Goal: Task Accomplishment & Management: Manage account settings

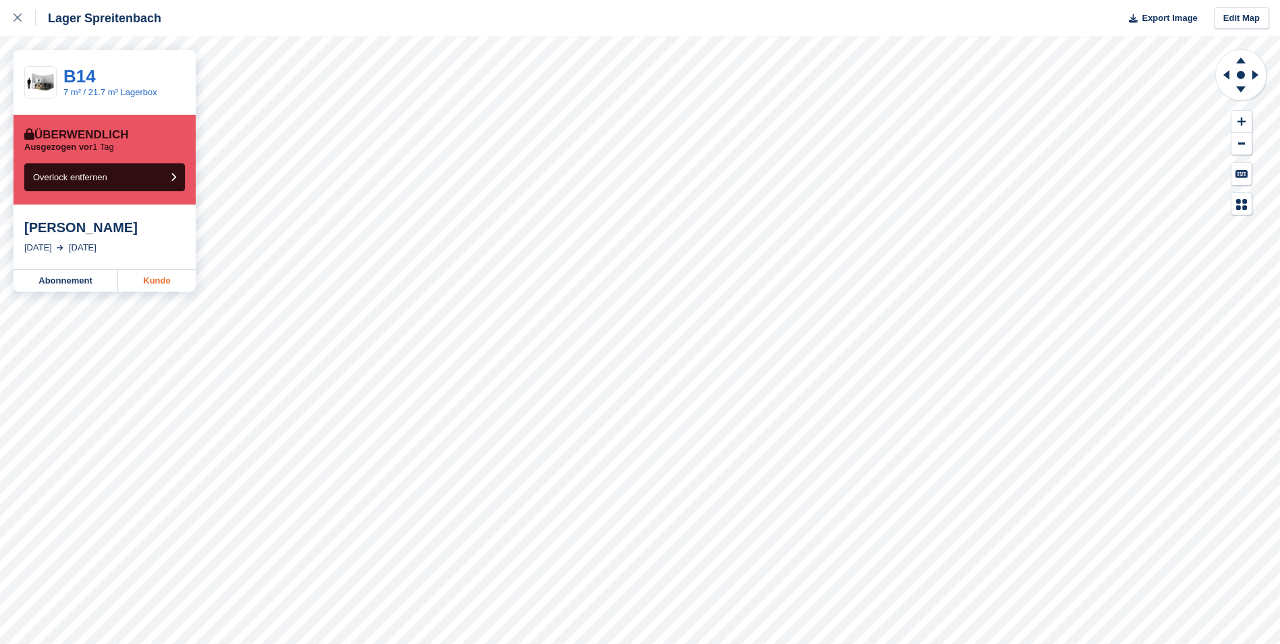
click at [148, 283] on link "Kunde" at bounding box center [157, 281] width 78 height 22
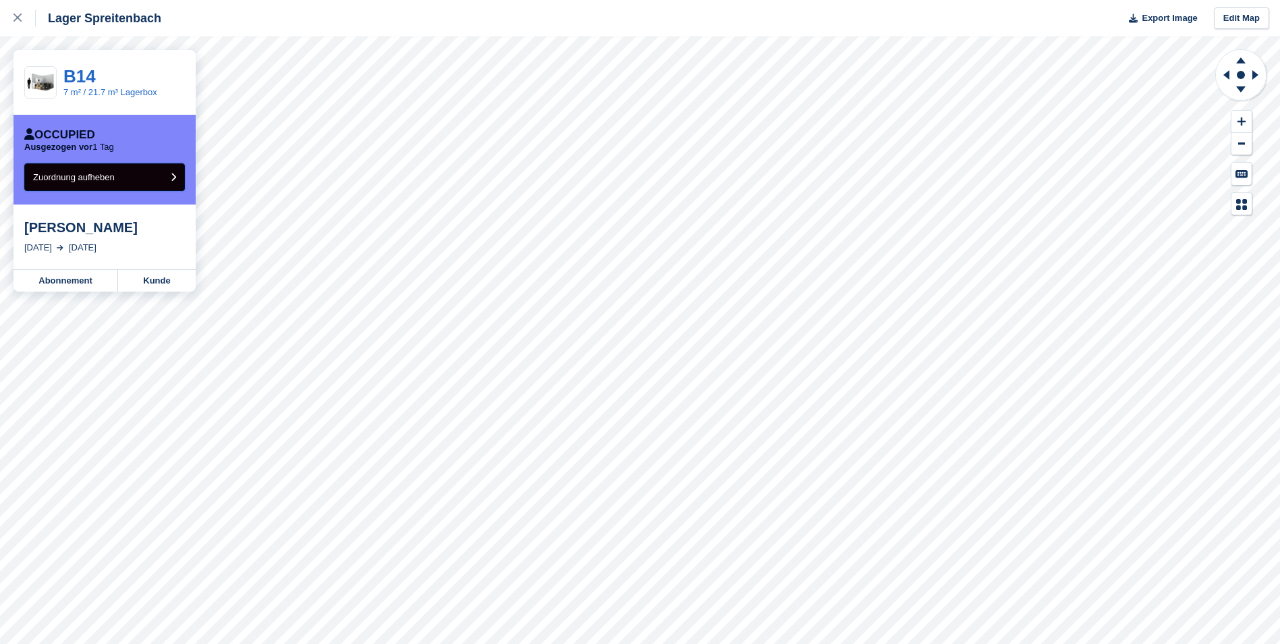
click at [129, 179] on button "Zuordnung aufheben" at bounding box center [104, 177] width 161 height 28
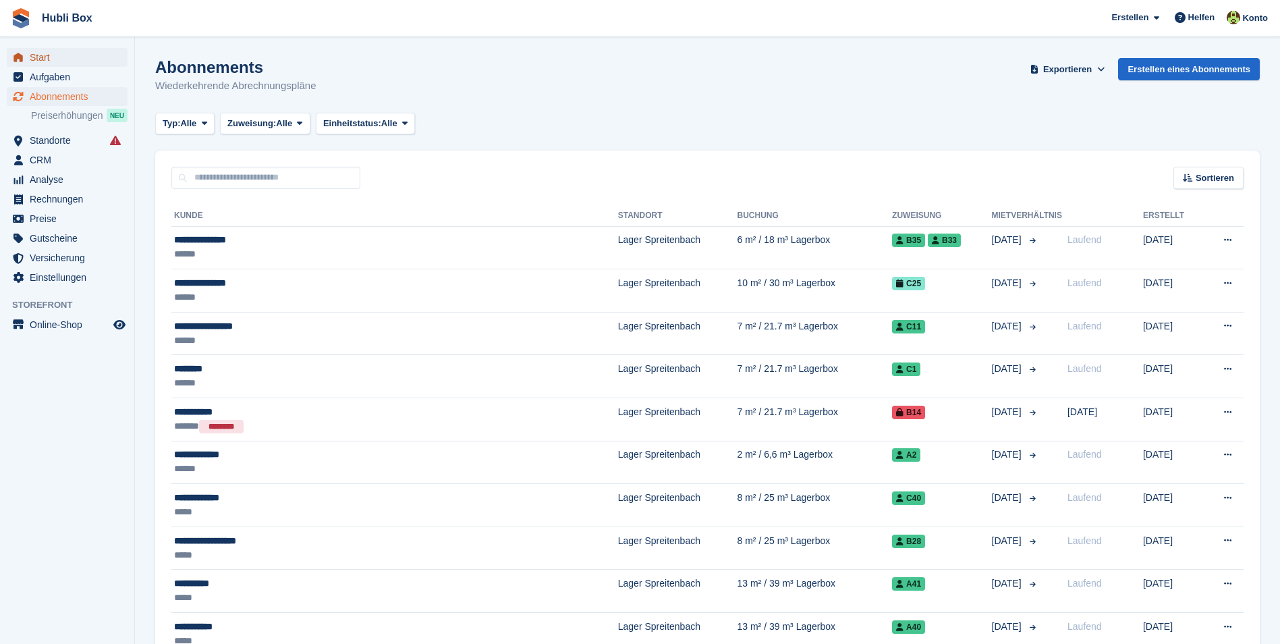
click at [53, 57] on span "Start" at bounding box center [70, 57] width 81 height 19
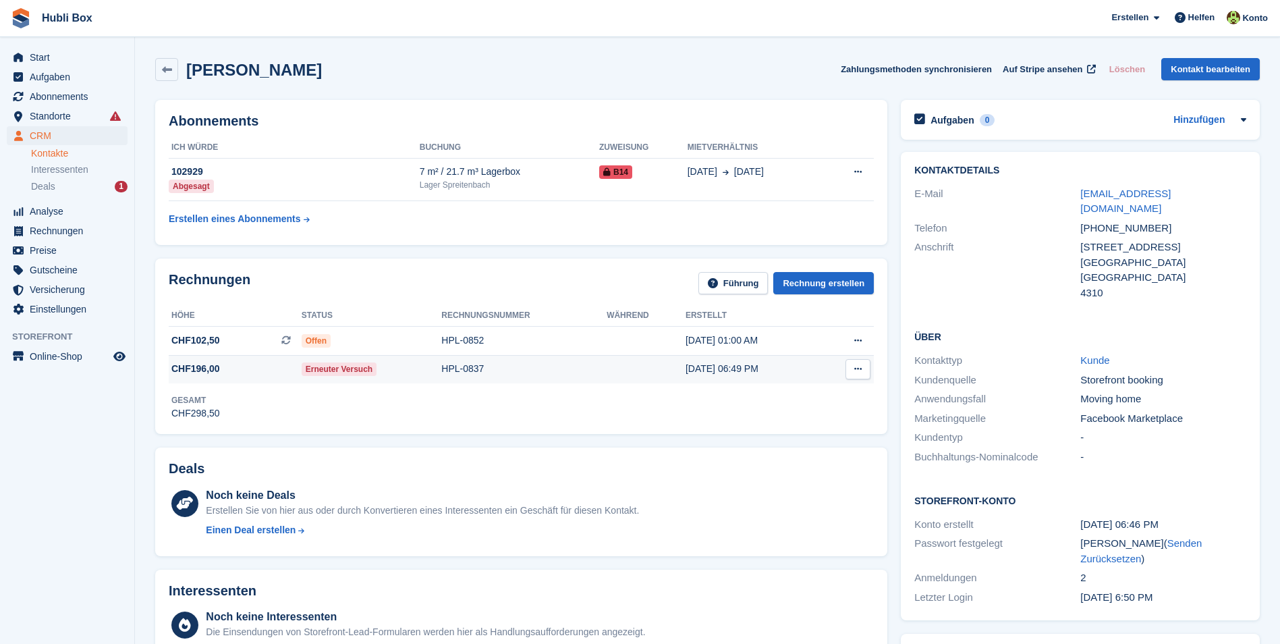
click at [397, 368] on div "Erneuter Versuch" at bounding box center [372, 369] width 140 height 14
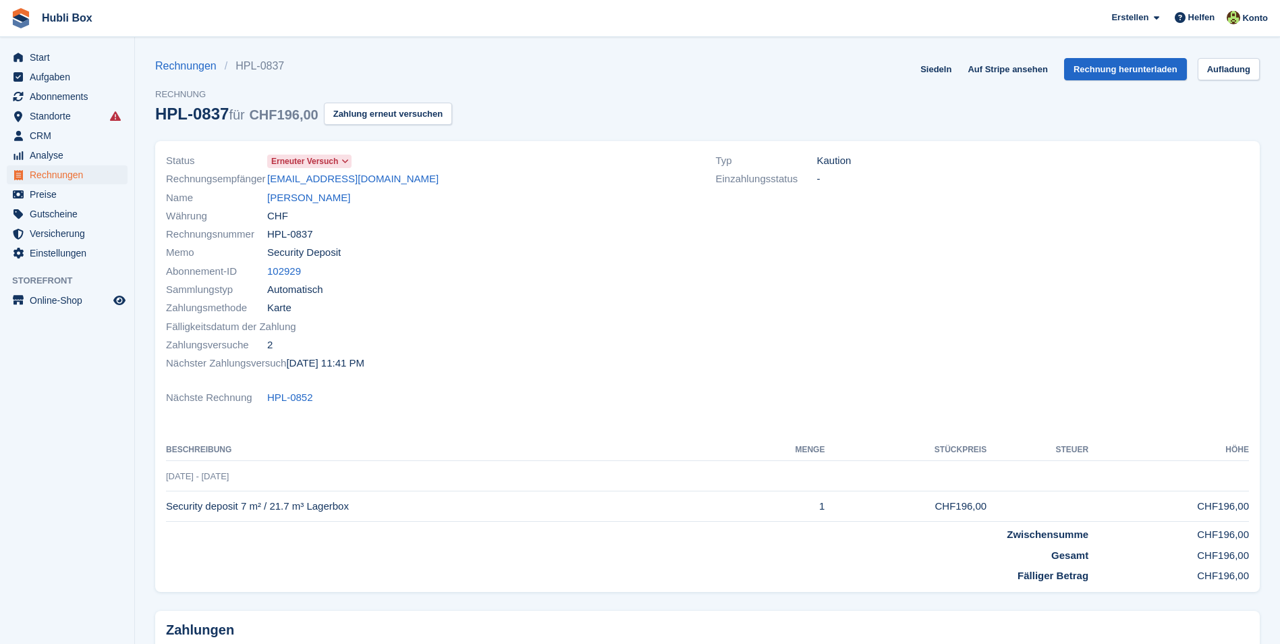
click at [341, 161] on icon at bounding box center [344, 161] width 7 height 8
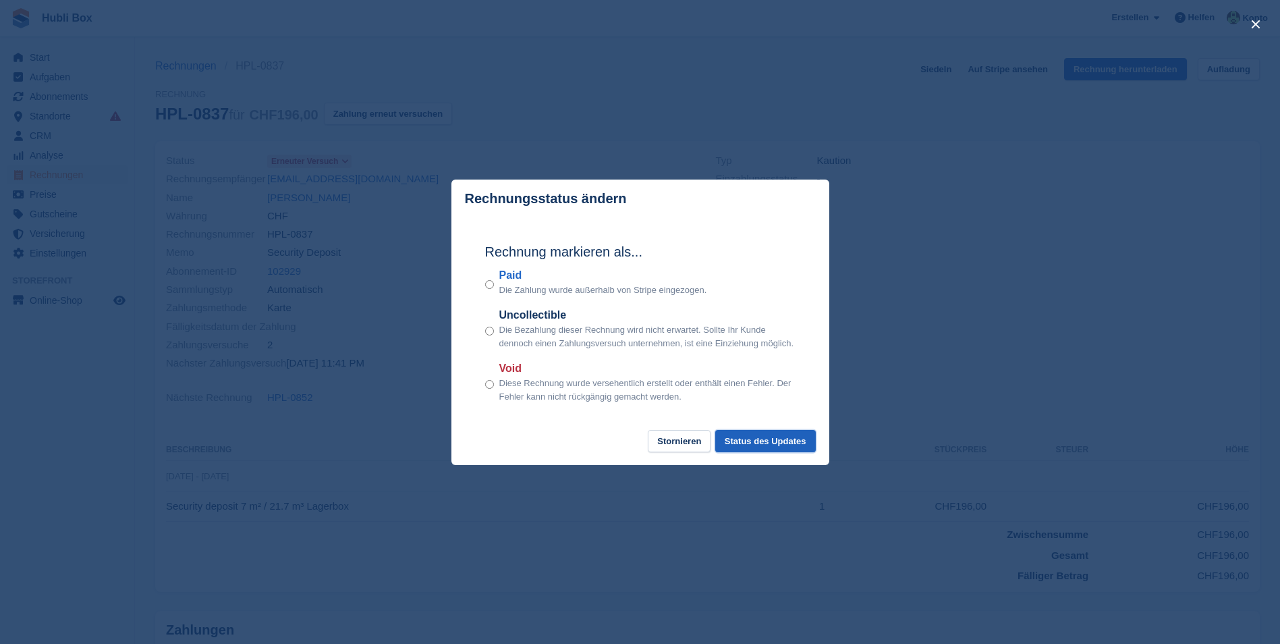
click at [785, 451] on button "Status des Updates" at bounding box center [765, 441] width 101 height 22
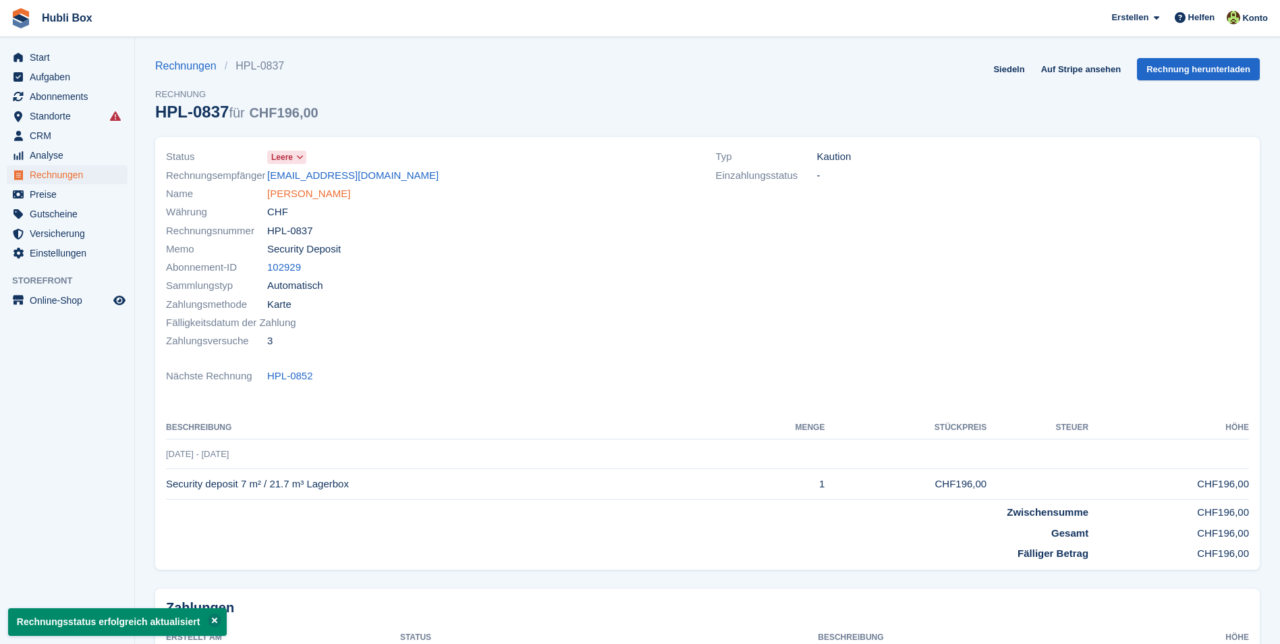
click at [285, 194] on link "Naim Sadiku" at bounding box center [308, 194] width 83 height 16
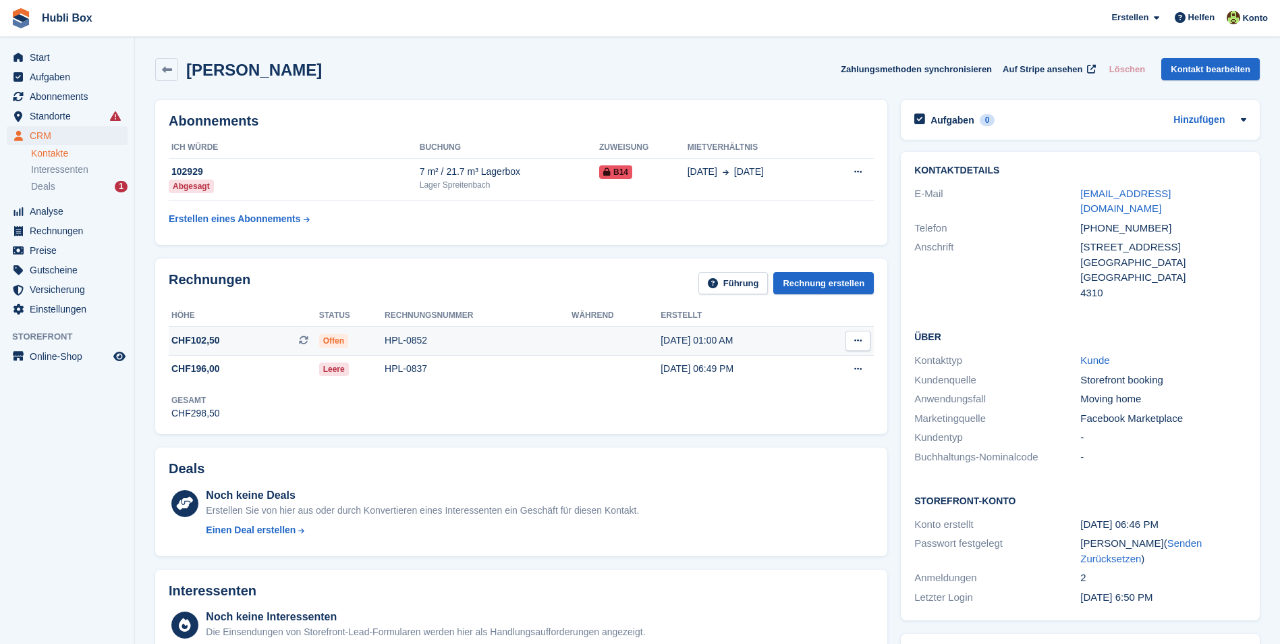
click at [428, 347] on td "HPL-0852" at bounding box center [477, 340] width 187 height 29
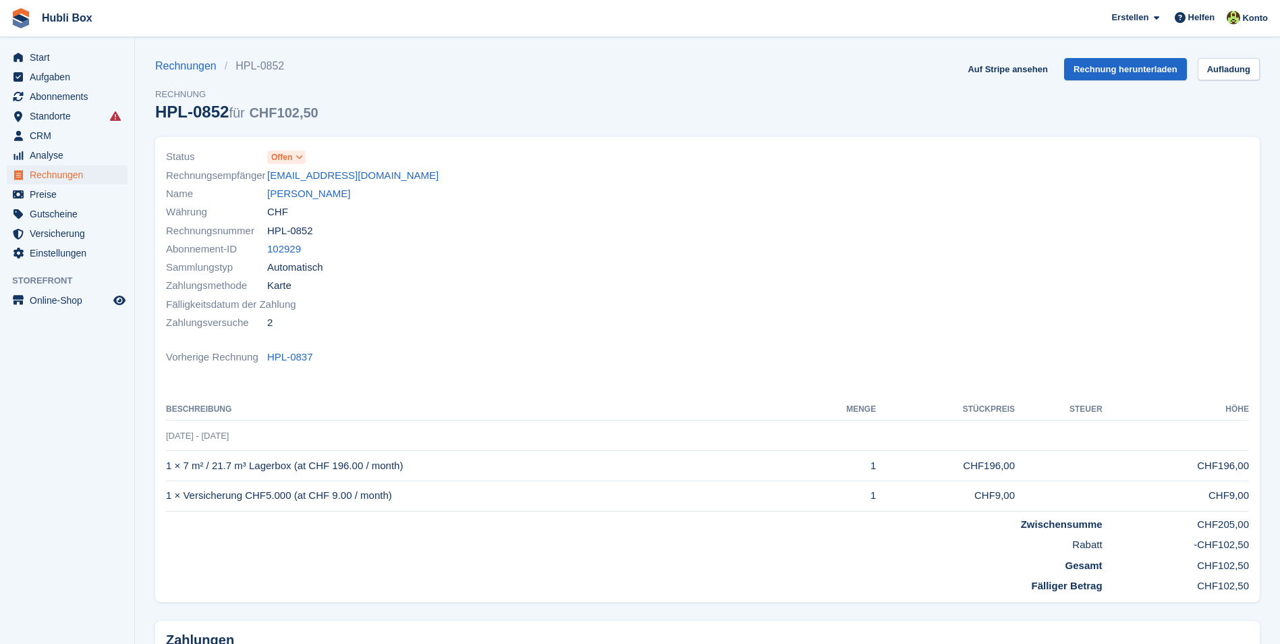
click at [300, 157] on icon at bounding box center [298, 157] width 7 height 8
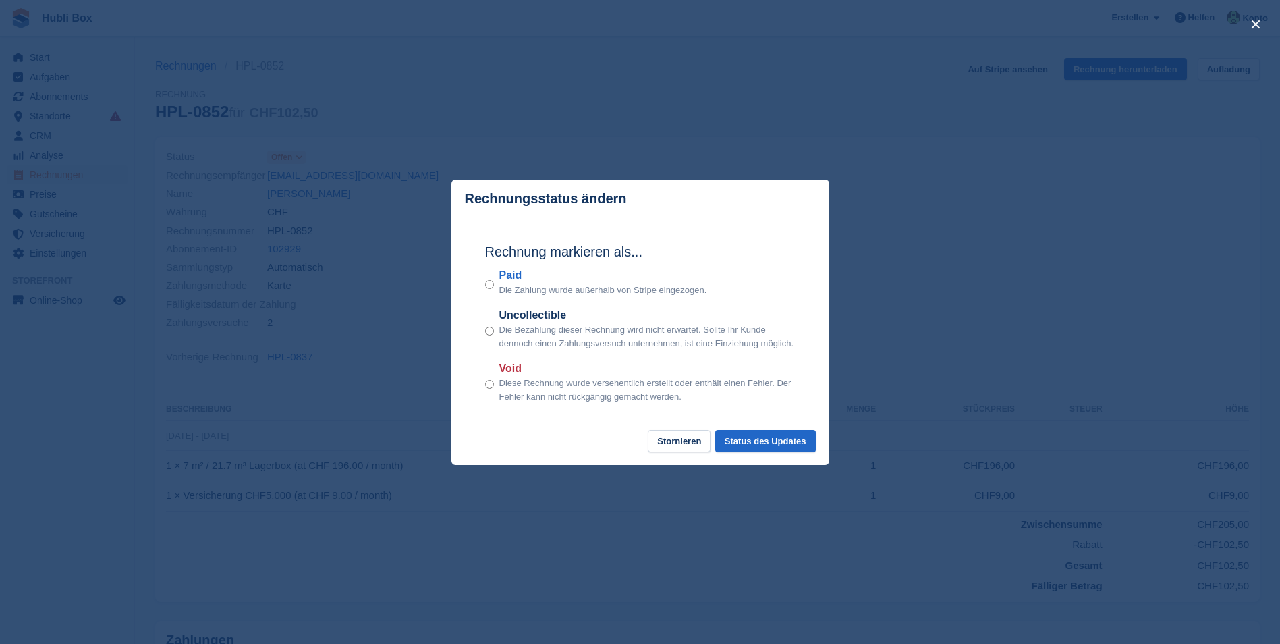
click at [482, 392] on div "Rechnung markieren als... Paid Die Zahlung wurde außerhalb von Stripe eingezoge…" at bounding box center [640, 324] width 337 height 212
click at [748, 452] on button "Status des Updates" at bounding box center [765, 441] width 101 height 22
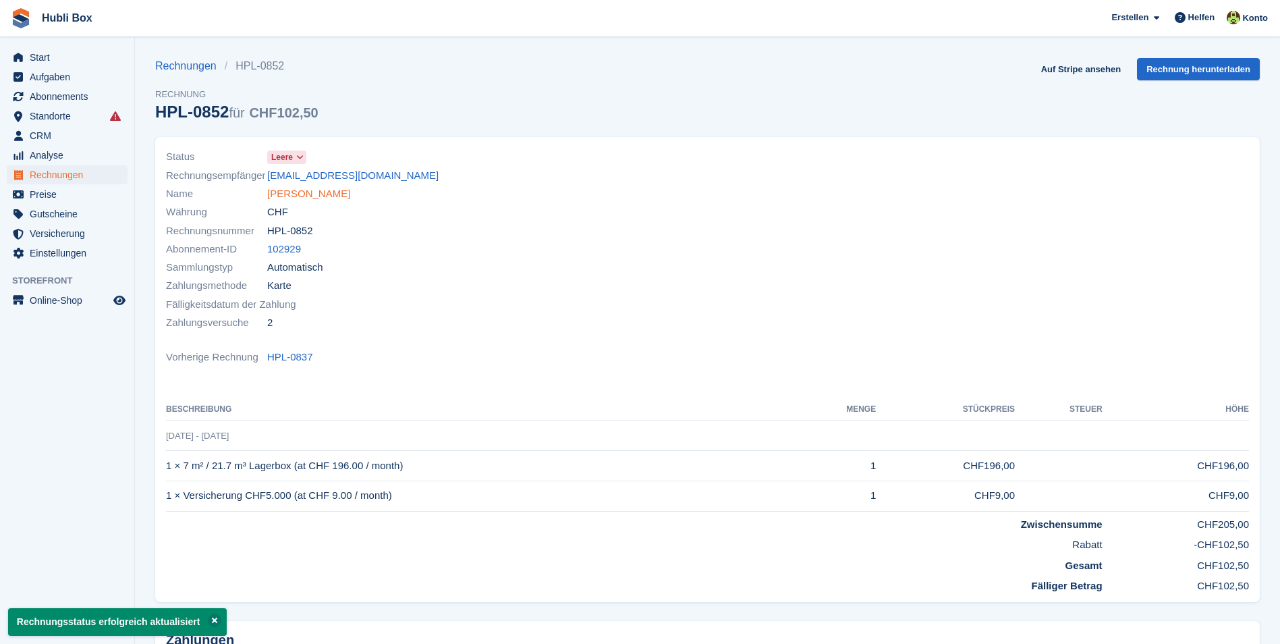
click at [306, 194] on link "Naim Sadiku" at bounding box center [308, 194] width 83 height 16
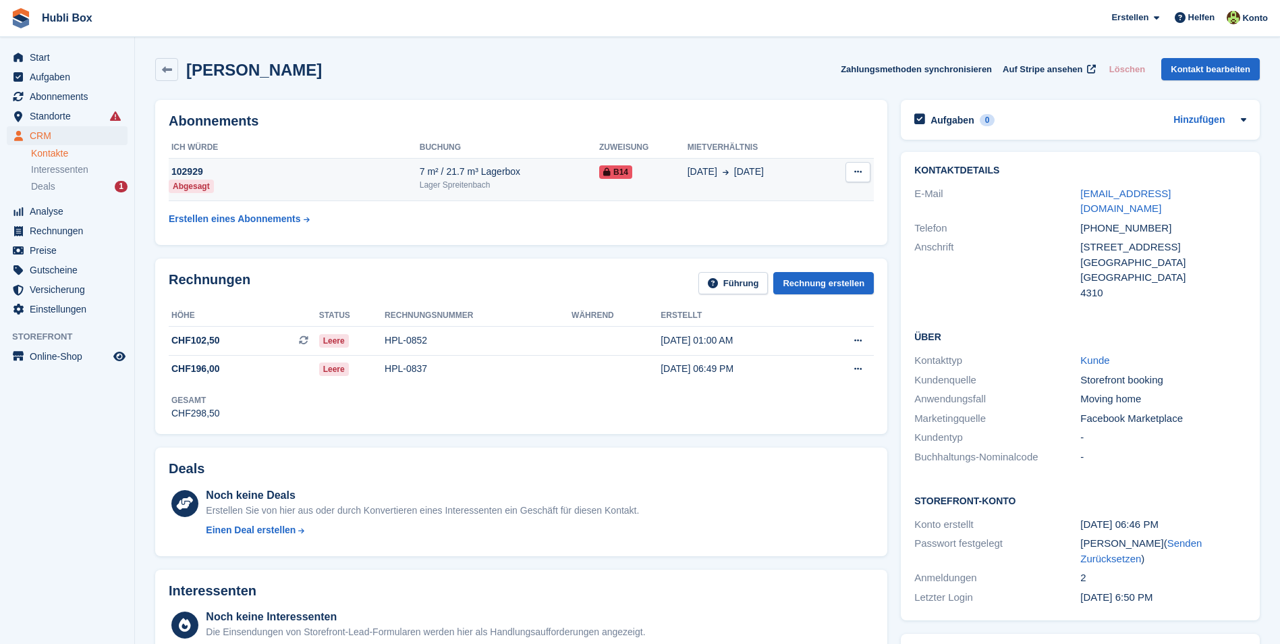
click at [778, 177] on div "27 Aug 28 Aug" at bounding box center [755, 172] width 136 height 14
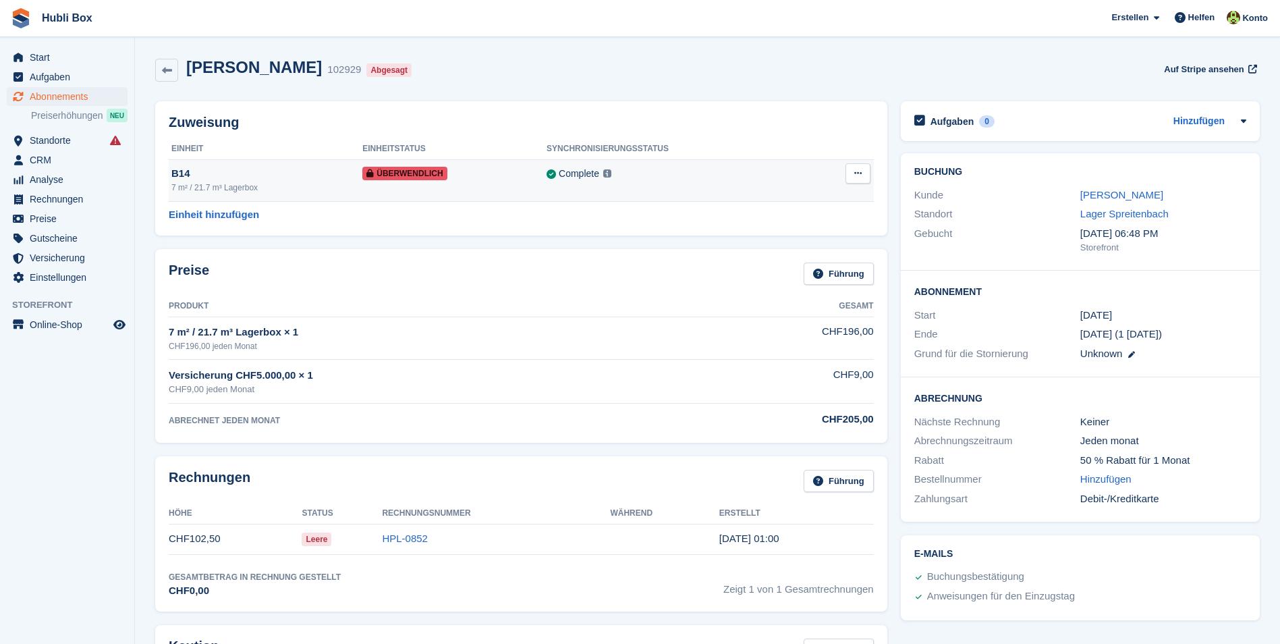
click at [861, 171] on button at bounding box center [857, 173] width 25 height 20
click at [830, 199] on p "Overlock entfernen" at bounding box center [805, 200] width 117 height 18
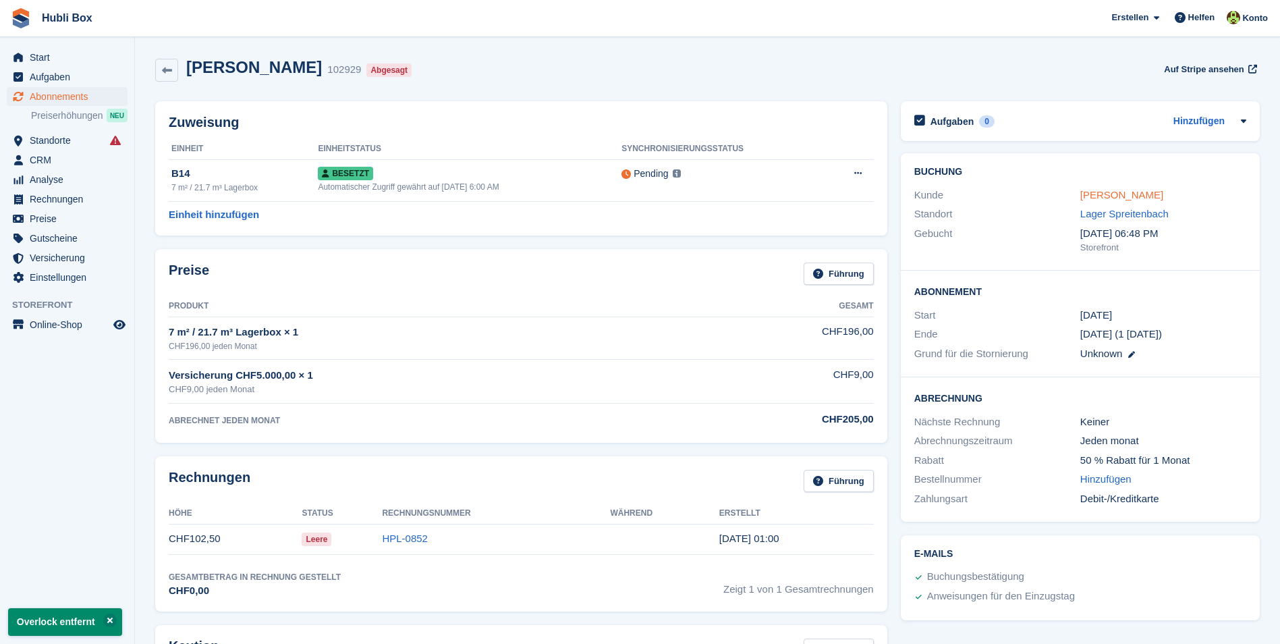
click at [1095, 190] on link "Naim Sadiku" at bounding box center [1121, 194] width 83 height 11
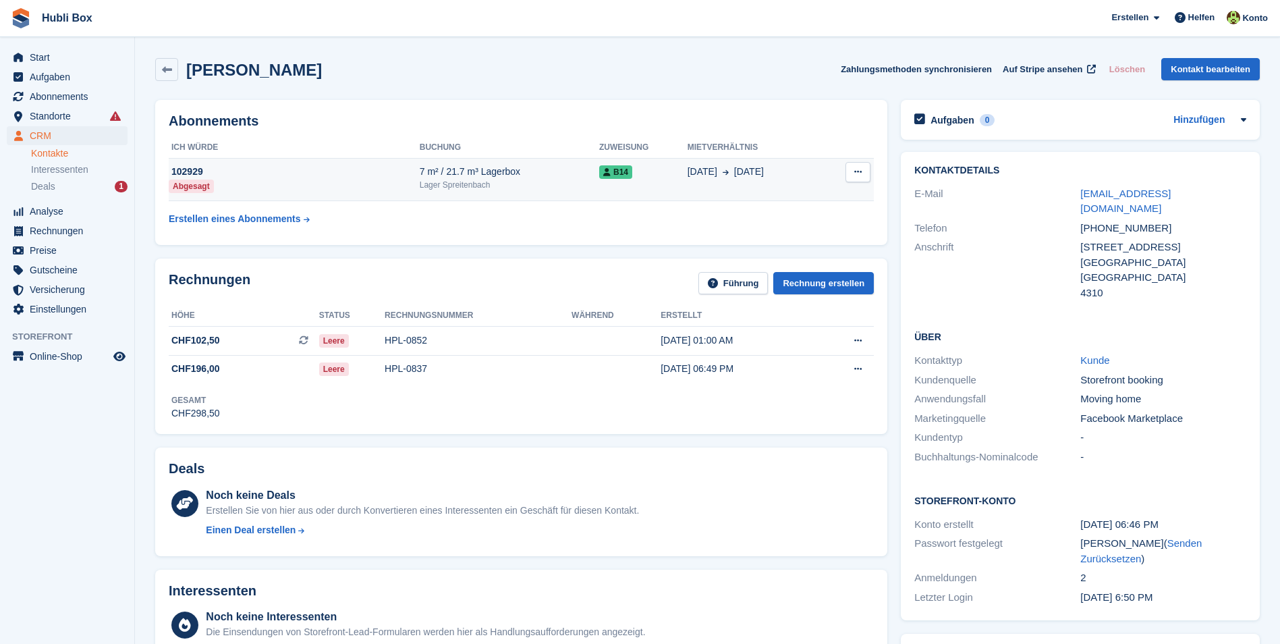
click at [865, 171] on button at bounding box center [857, 172] width 25 height 20
click at [473, 119] on h2 "Abonnements" at bounding box center [521, 121] width 705 height 16
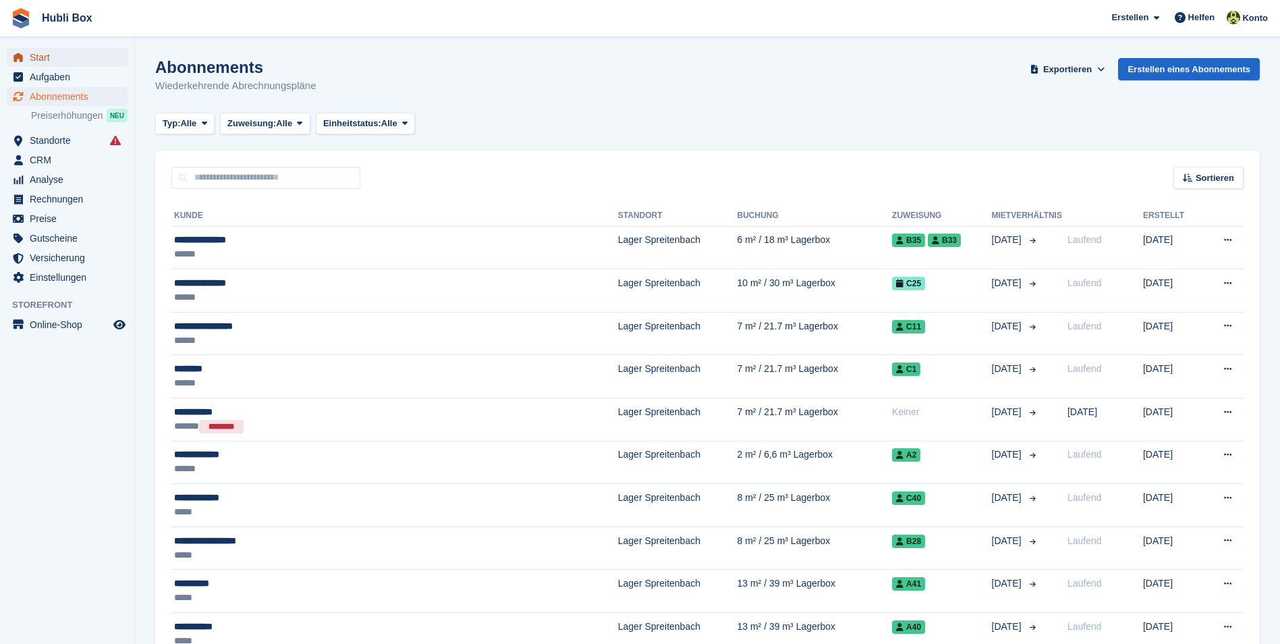
click at [81, 51] on span "Start" at bounding box center [70, 57] width 81 height 19
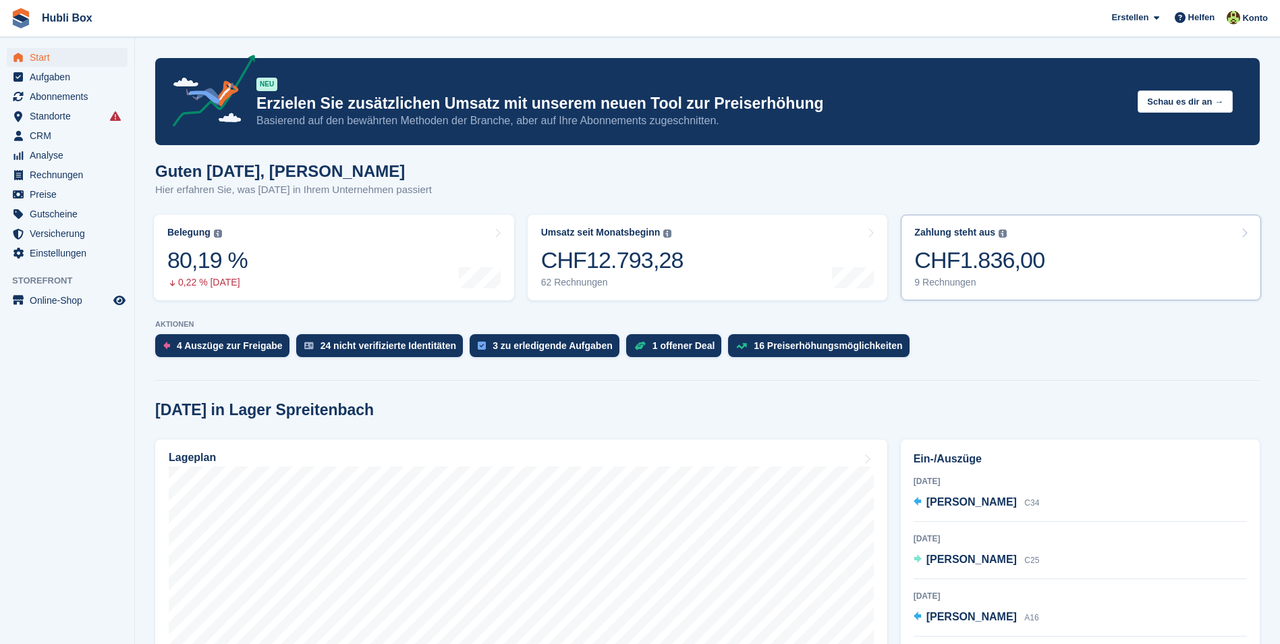
click at [1060, 260] on link "Zahlung steht aus Der gesamte ausstehende Saldo aller offenen Rechnungen. CHF1.…" at bounding box center [1081, 258] width 360 height 86
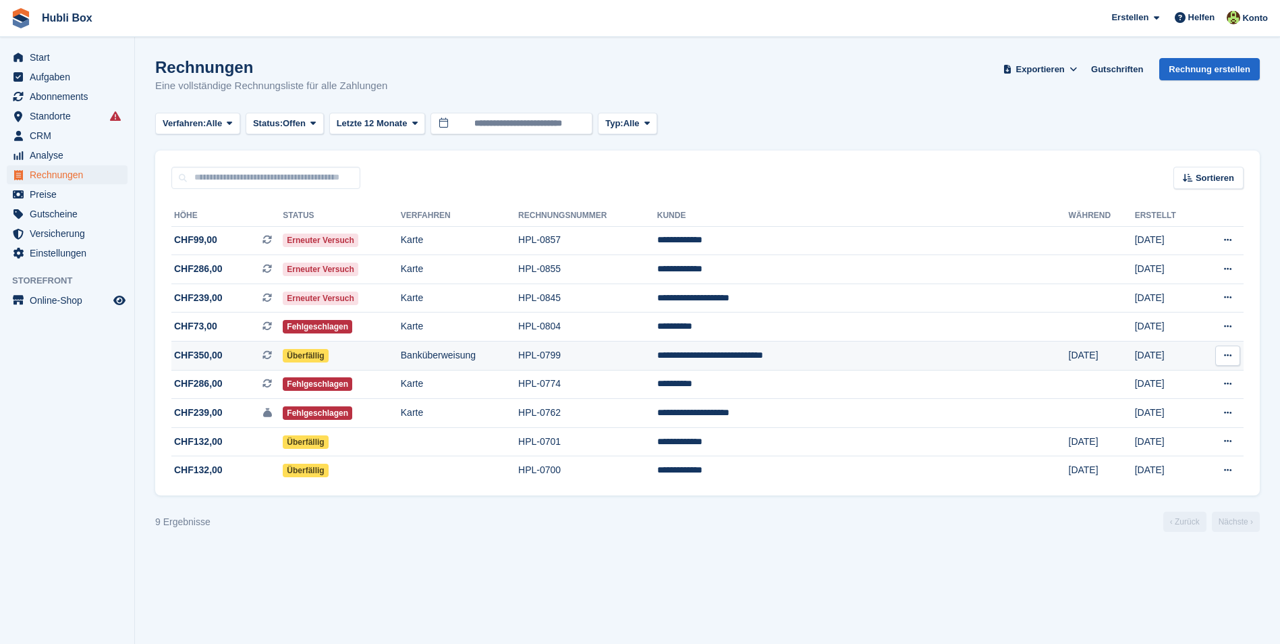
click at [205, 358] on span "CHF350,00" at bounding box center [198, 355] width 49 height 14
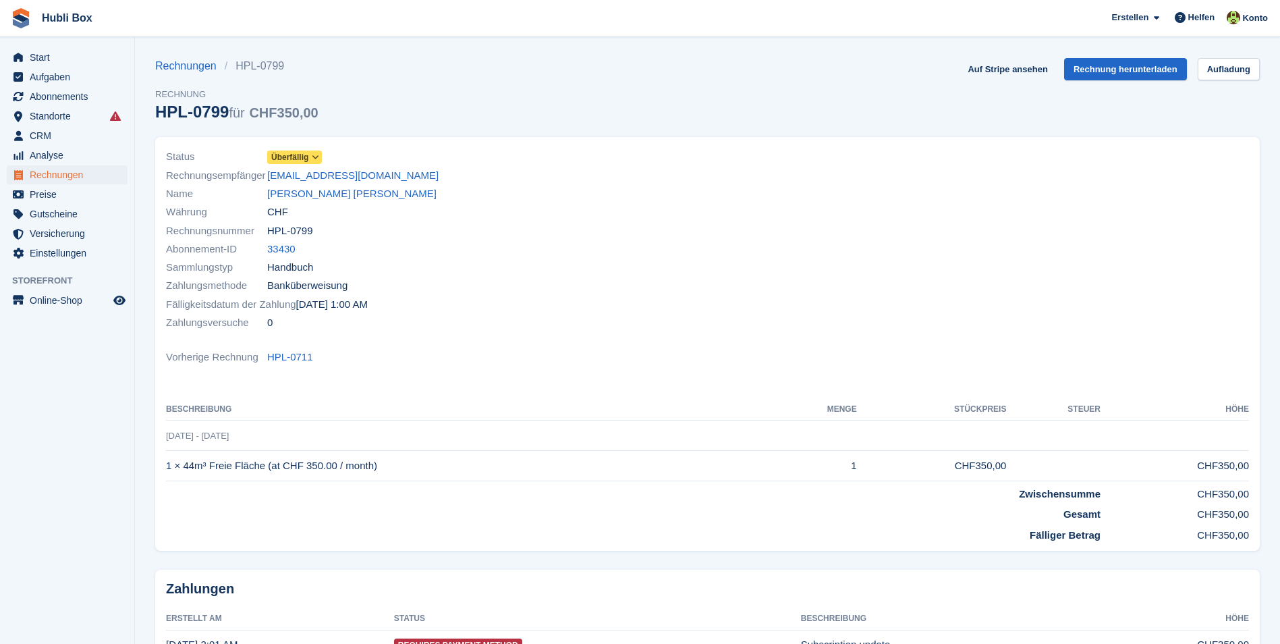
click at [287, 156] on span "Überfällig" at bounding box center [289, 157] width 37 height 12
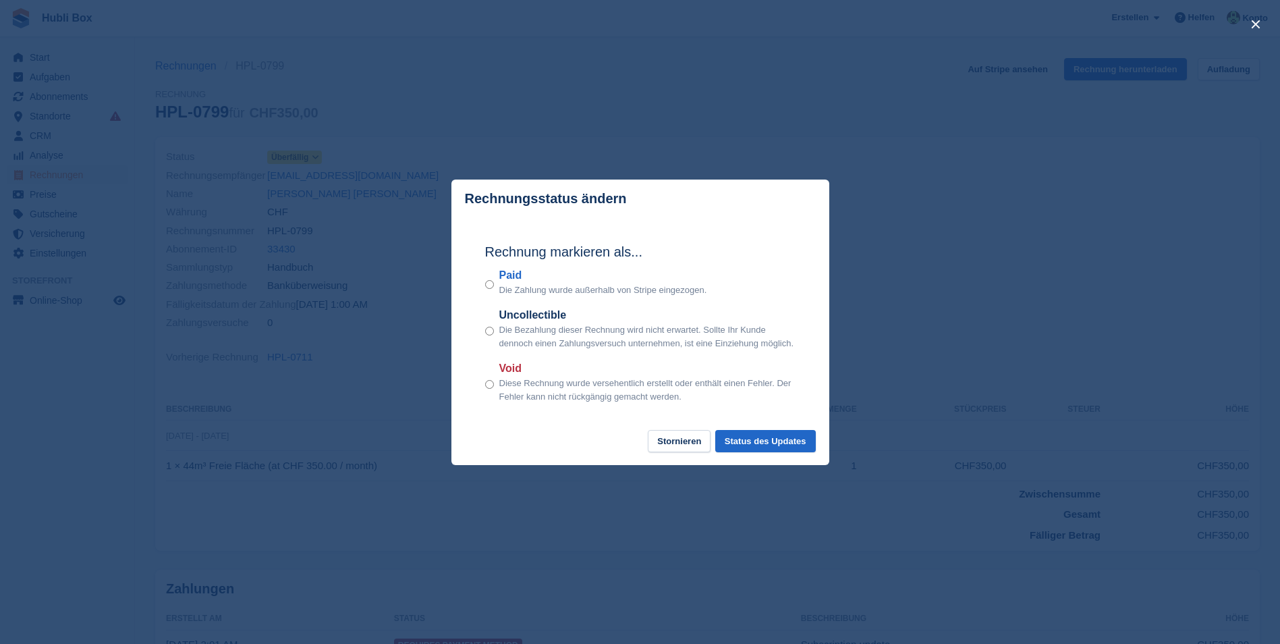
click at [494, 287] on div "Paid Die Zahlung wurde außerhalb von Stripe eingezogen." at bounding box center [640, 282] width 310 height 30
click at [755, 447] on button "Status des Updates" at bounding box center [765, 441] width 101 height 22
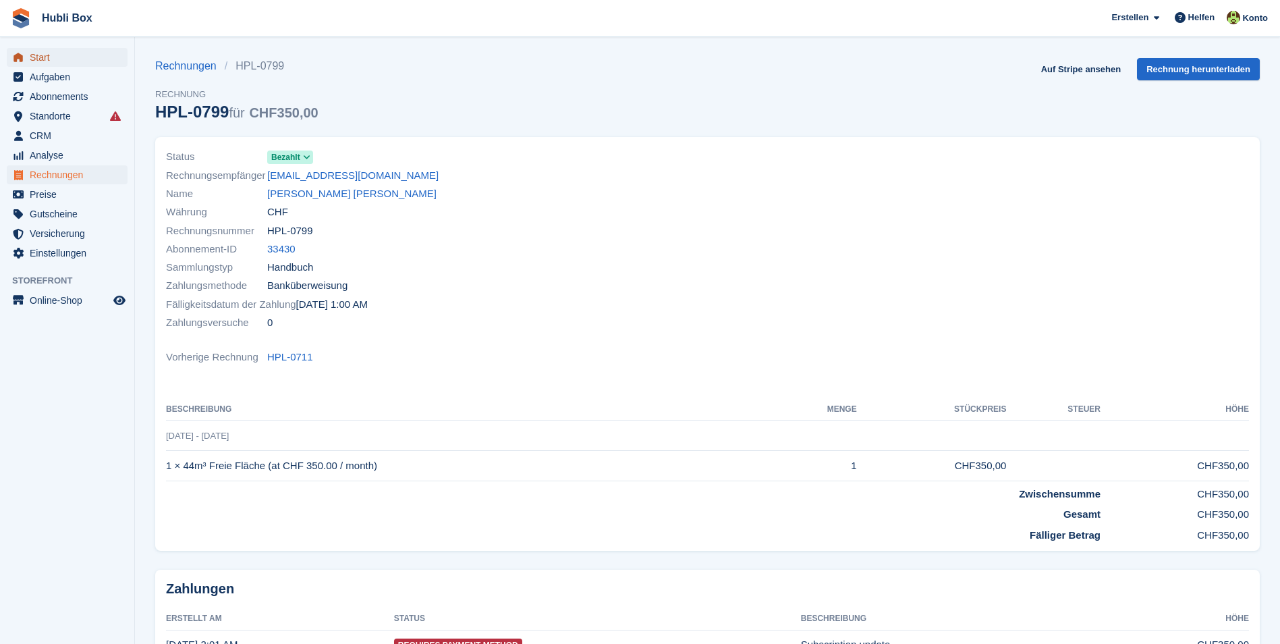
click at [71, 59] on span "Start" at bounding box center [70, 57] width 81 height 19
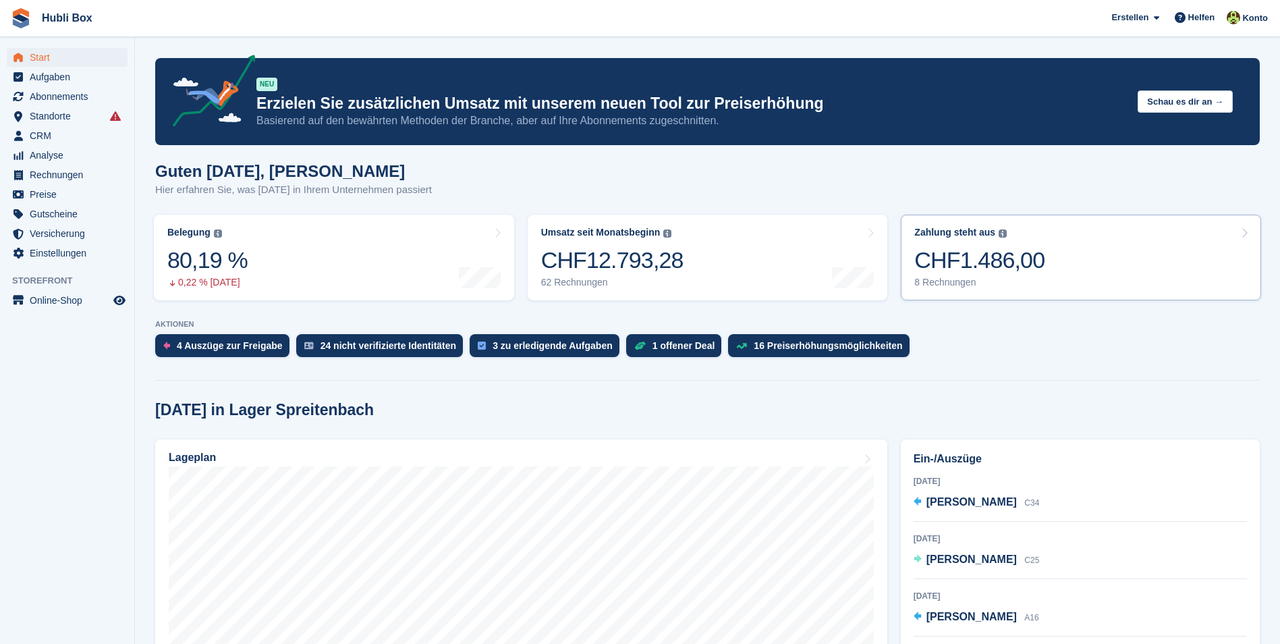
click at [1106, 247] on link "Zahlung steht aus Der gesamte ausstehende Saldo aller offenen Rechnungen. CHF1.…" at bounding box center [1081, 258] width 360 height 86
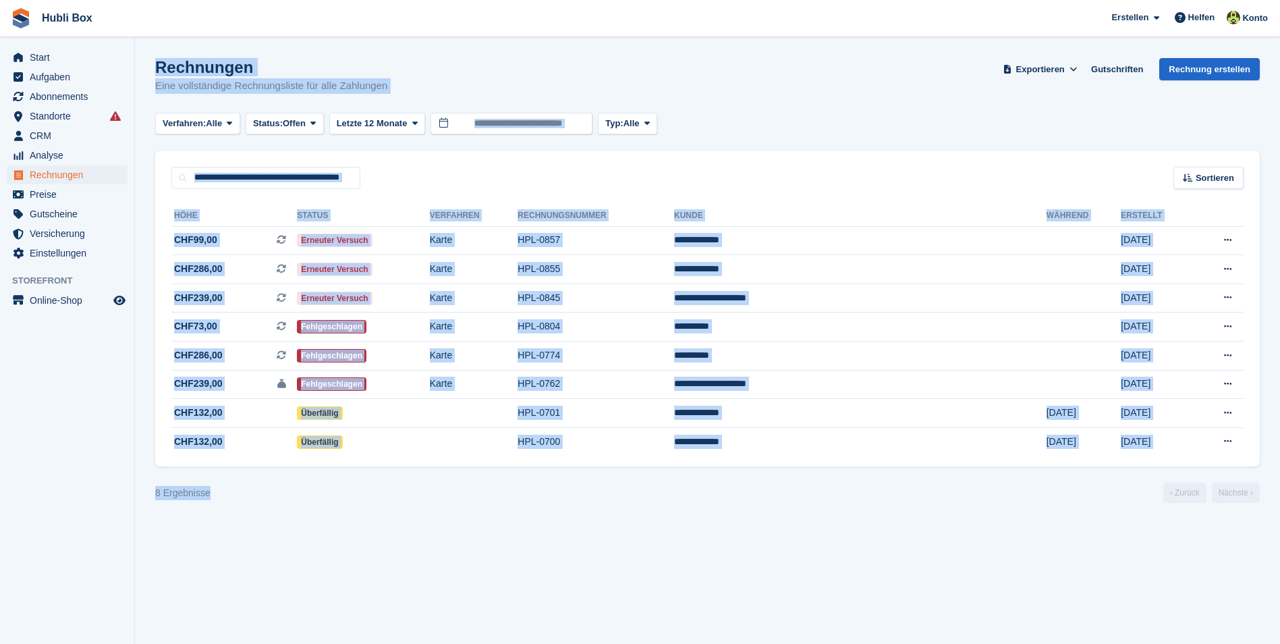
drag, startPoint x: 231, startPoint y: 494, endPoint x: 119, endPoint y: 492, distance: 112.0
click at [119, 492] on div "Start Aufgaben Abonnements Abonnements Abonnements Preiserhöhungen NEU Preiserh…" at bounding box center [640, 322] width 1280 height 644
click at [270, 507] on section "Rechnungen Eine vollständige Rechnungsliste für alle Zahlungen Exportieren Expo…" at bounding box center [707, 322] width 1145 height 644
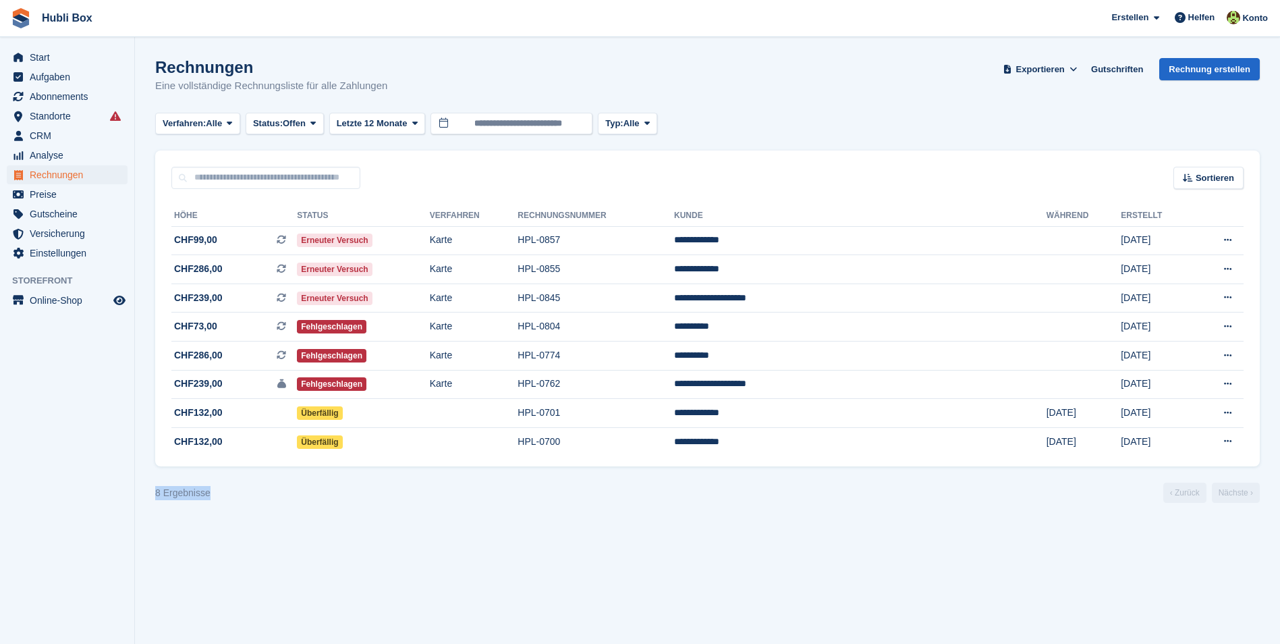
drag, startPoint x: 230, startPoint y: 505, endPoint x: 137, endPoint y: 496, distance: 93.5
click at [137, 496] on section "Rechnungen Eine vollständige Rechnungsliste für alle Zahlungen Exportieren Expo…" at bounding box center [707, 322] width 1145 height 644
click at [238, 491] on div "8 Ergebnisse ‹ Zurück Nächste ›" at bounding box center [707, 492] width 1104 height 20
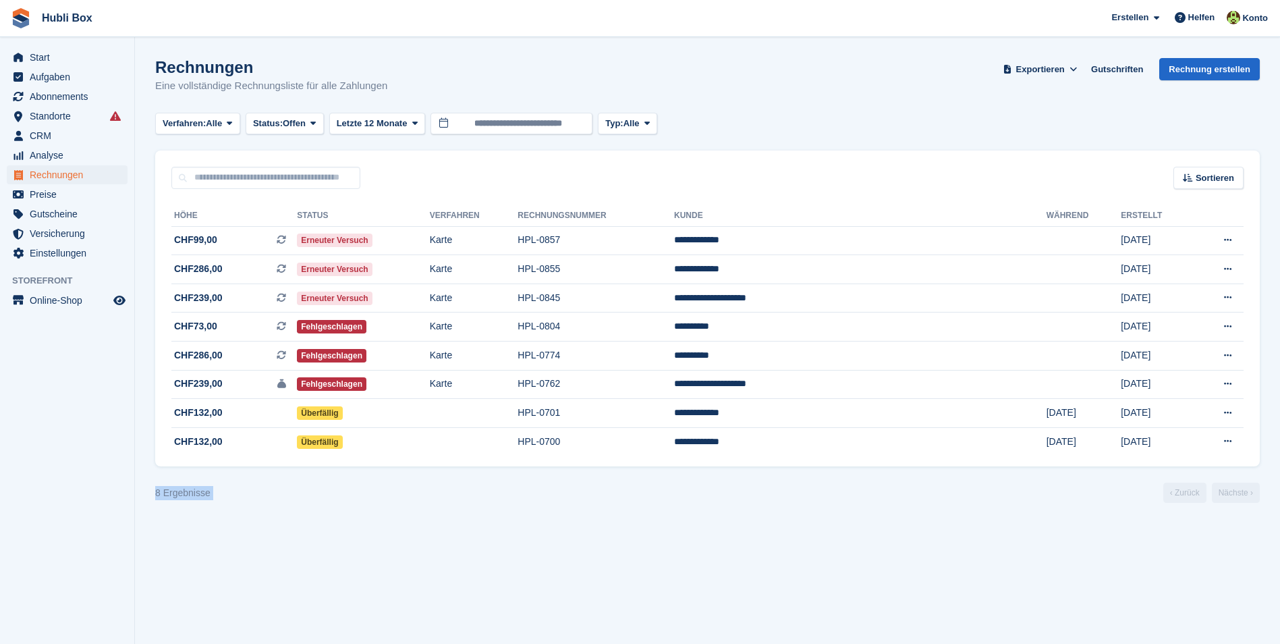
drag, startPoint x: 238, startPoint y: 492, endPoint x: 148, endPoint y: 496, distance: 90.5
click at [148, 496] on section "Rechnungen Eine vollständige Rechnungsliste für alle Zahlungen Exportieren Expo…" at bounding box center [707, 322] width 1145 height 644
click at [146, 496] on section "Rechnungen Eine vollständige Rechnungsliste für alle Zahlungen Exportieren Expo…" at bounding box center [707, 322] width 1145 height 644
click at [61, 97] on span "Abonnements" at bounding box center [70, 96] width 81 height 19
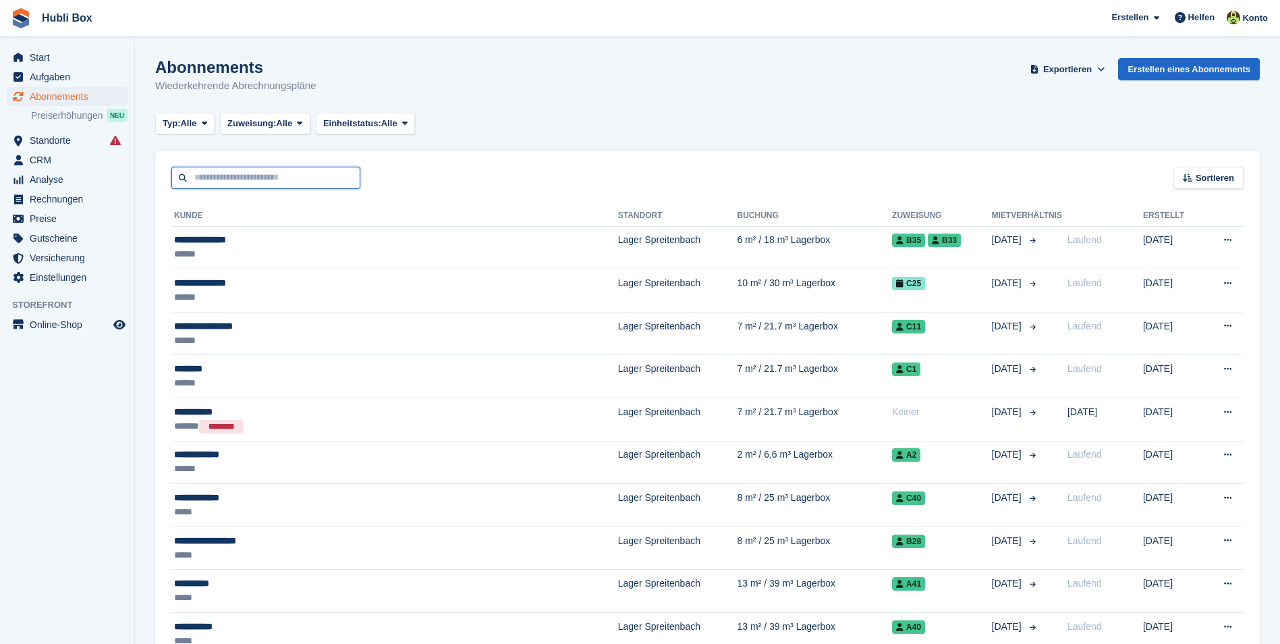
click at [277, 184] on input "text" at bounding box center [265, 178] width 189 height 22
type input "******"
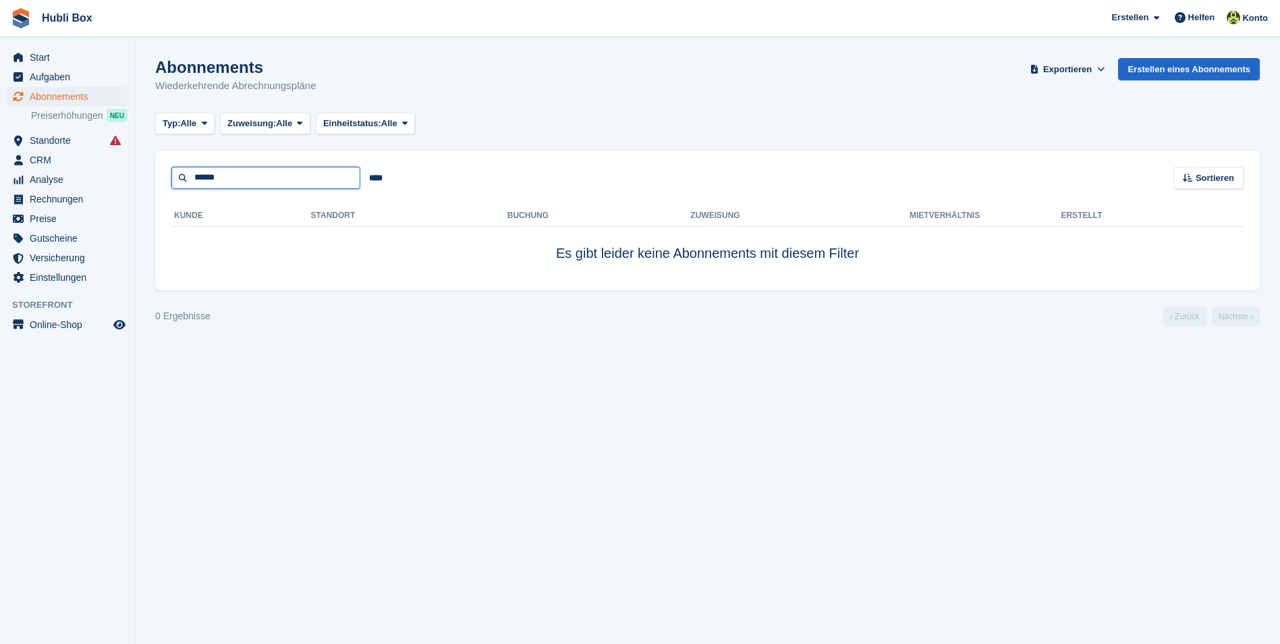
click at [261, 179] on input "******" at bounding box center [265, 178] width 189 height 22
type input "*****"
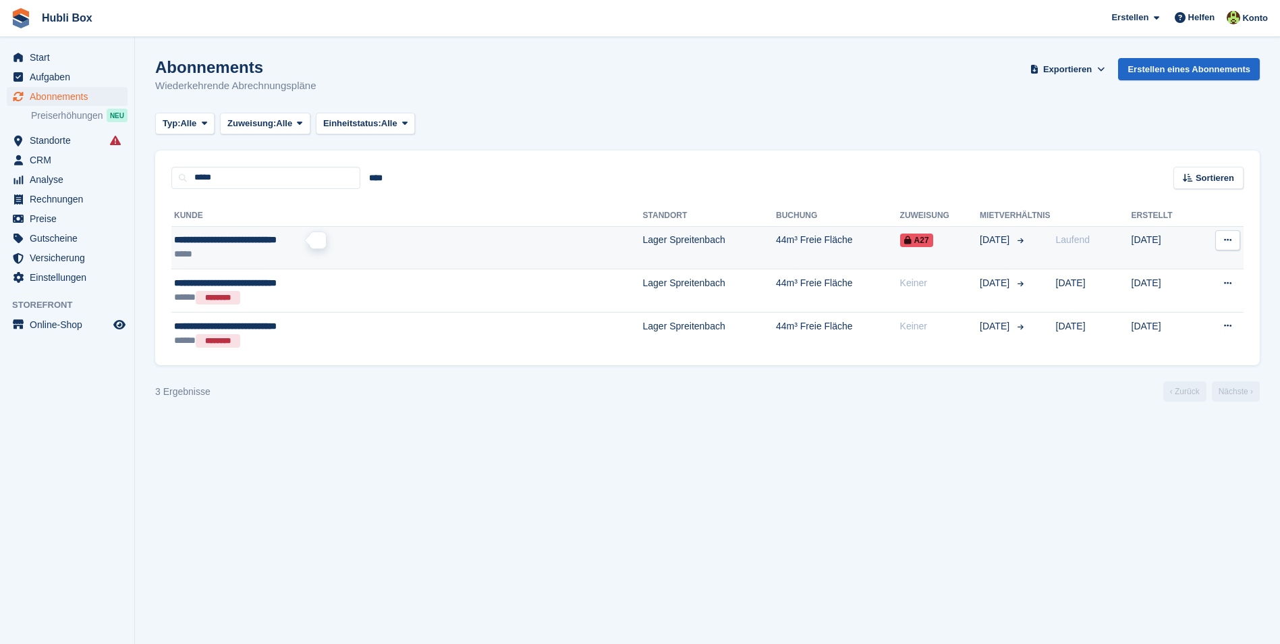
click at [248, 235] on span "**********" at bounding box center [225, 239] width 103 height 9
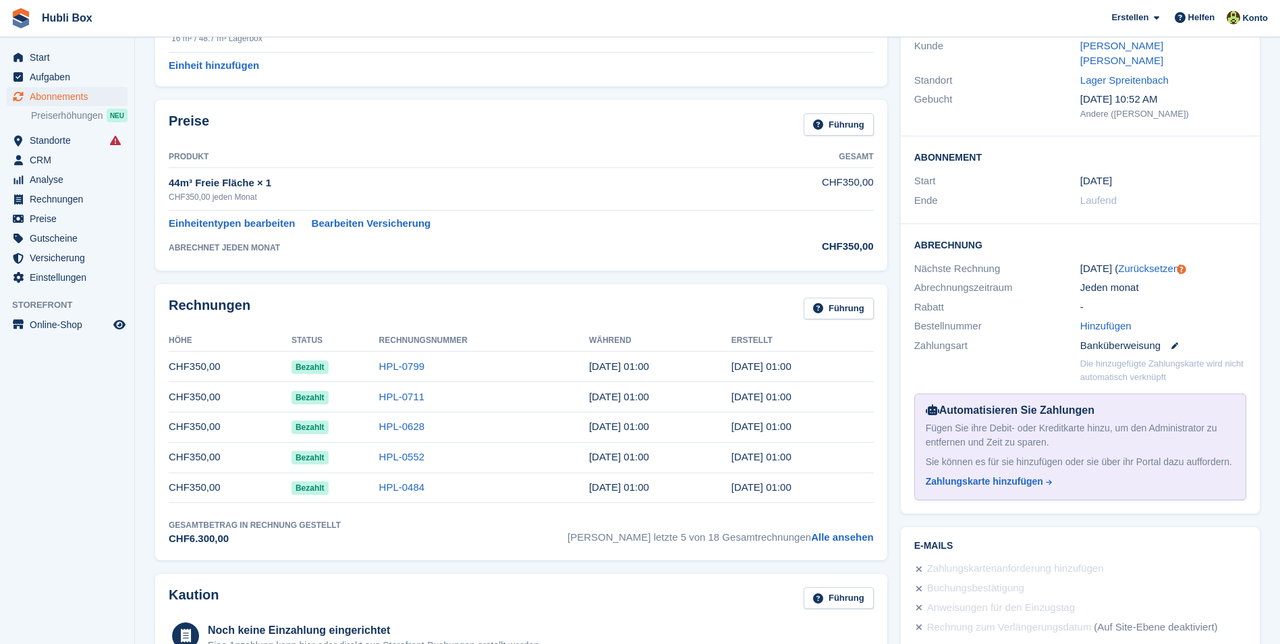
scroll to position [202, 0]
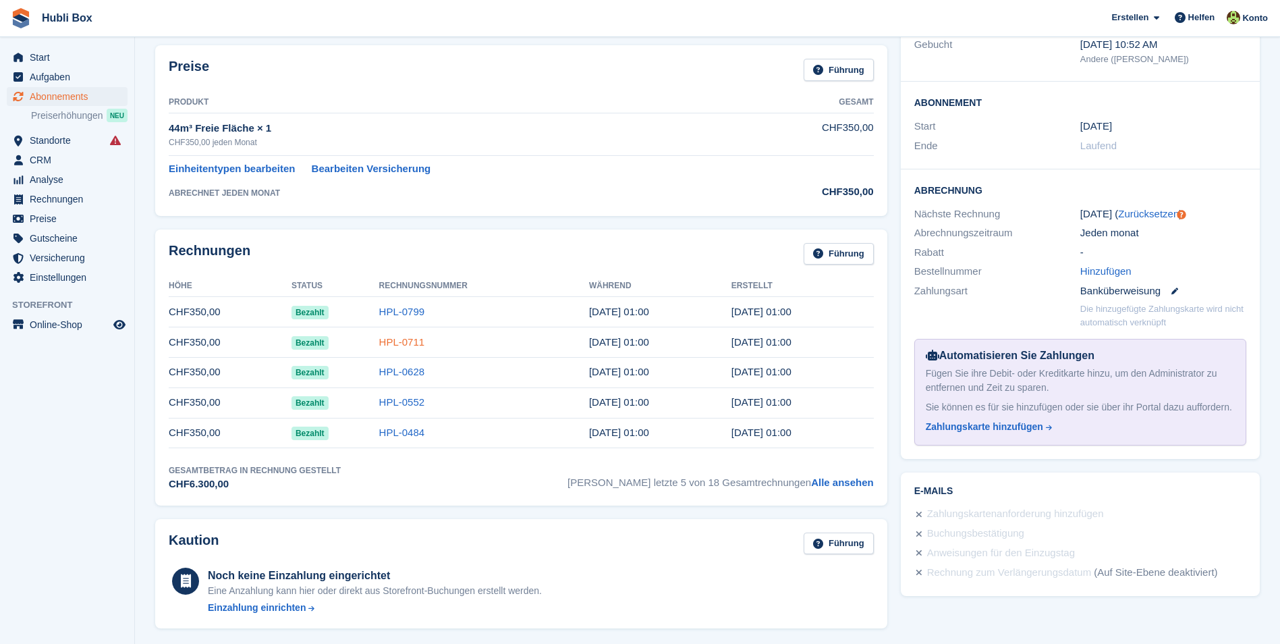
click at [391, 343] on link "HPL-0711" at bounding box center [402, 341] width 46 height 11
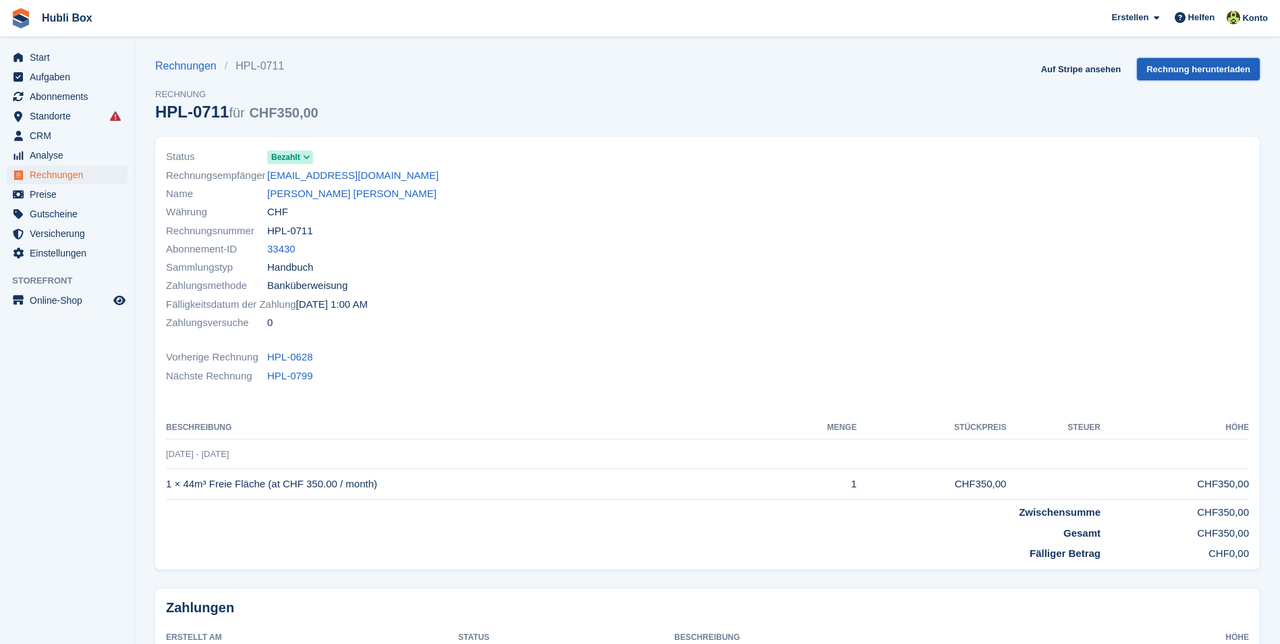
click at [1182, 63] on link "Rechnung herunterladen" at bounding box center [1198, 69] width 123 height 22
click at [1100, 78] on link "Auf Stripe ansehen" at bounding box center [1080, 69] width 90 height 22
click at [330, 198] on link "[PERSON_NAME] [PERSON_NAME]" at bounding box center [351, 194] width 169 height 16
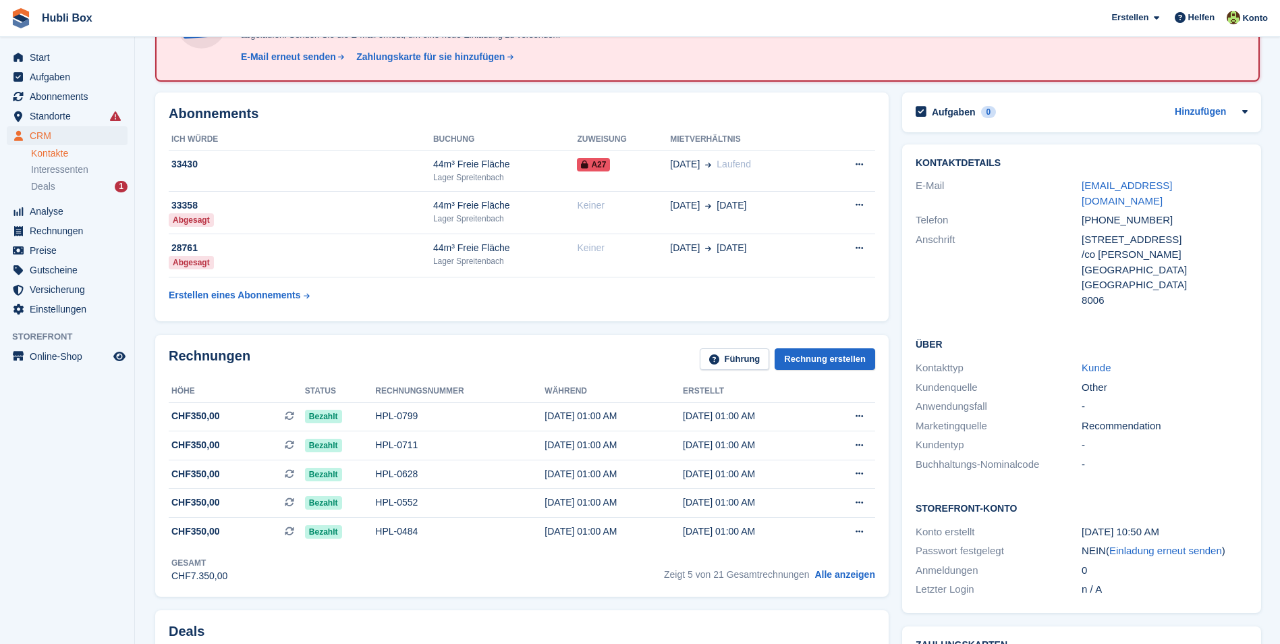
scroll to position [135, 0]
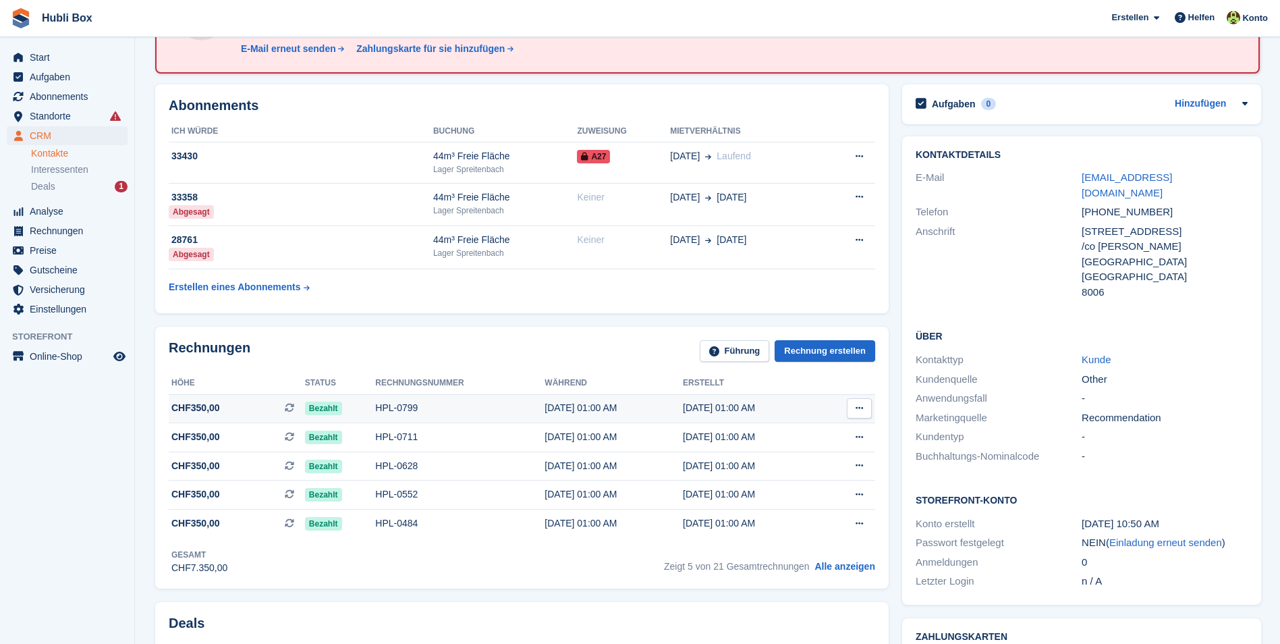
click at [395, 411] on div "HPL-0799" at bounding box center [459, 408] width 169 height 14
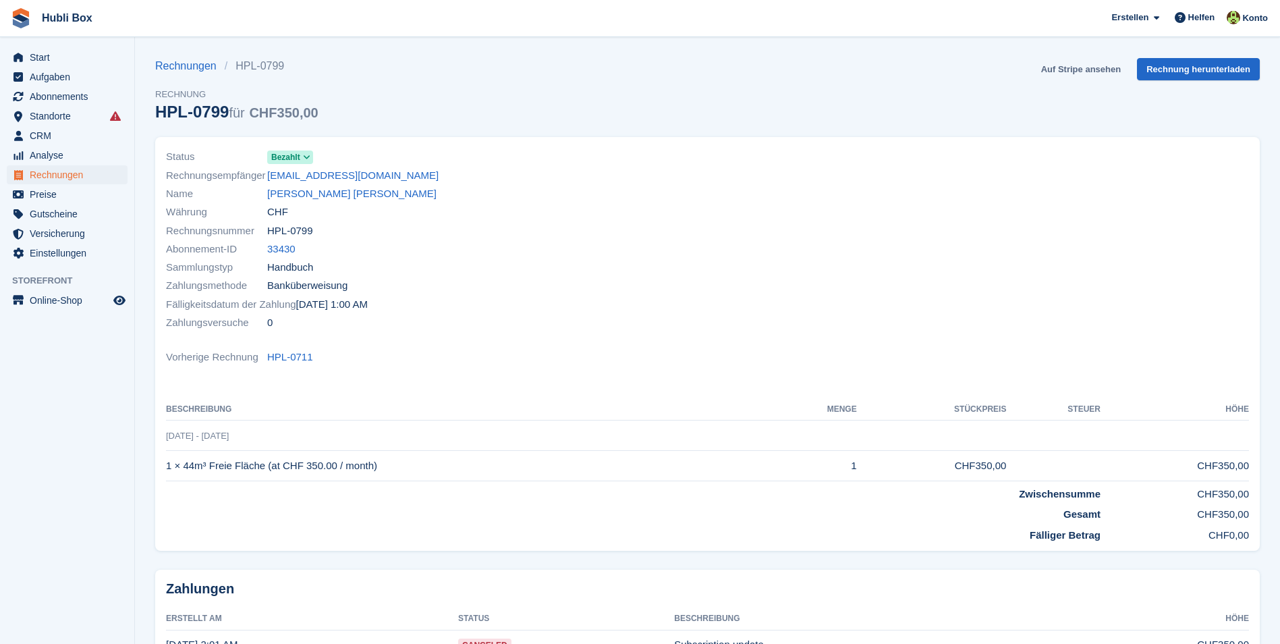
click at [1098, 65] on link "Auf Stripe ansehen" at bounding box center [1080, 69] width 90 height 22
